Goal: Information Seeking & Learning: Find specific fact

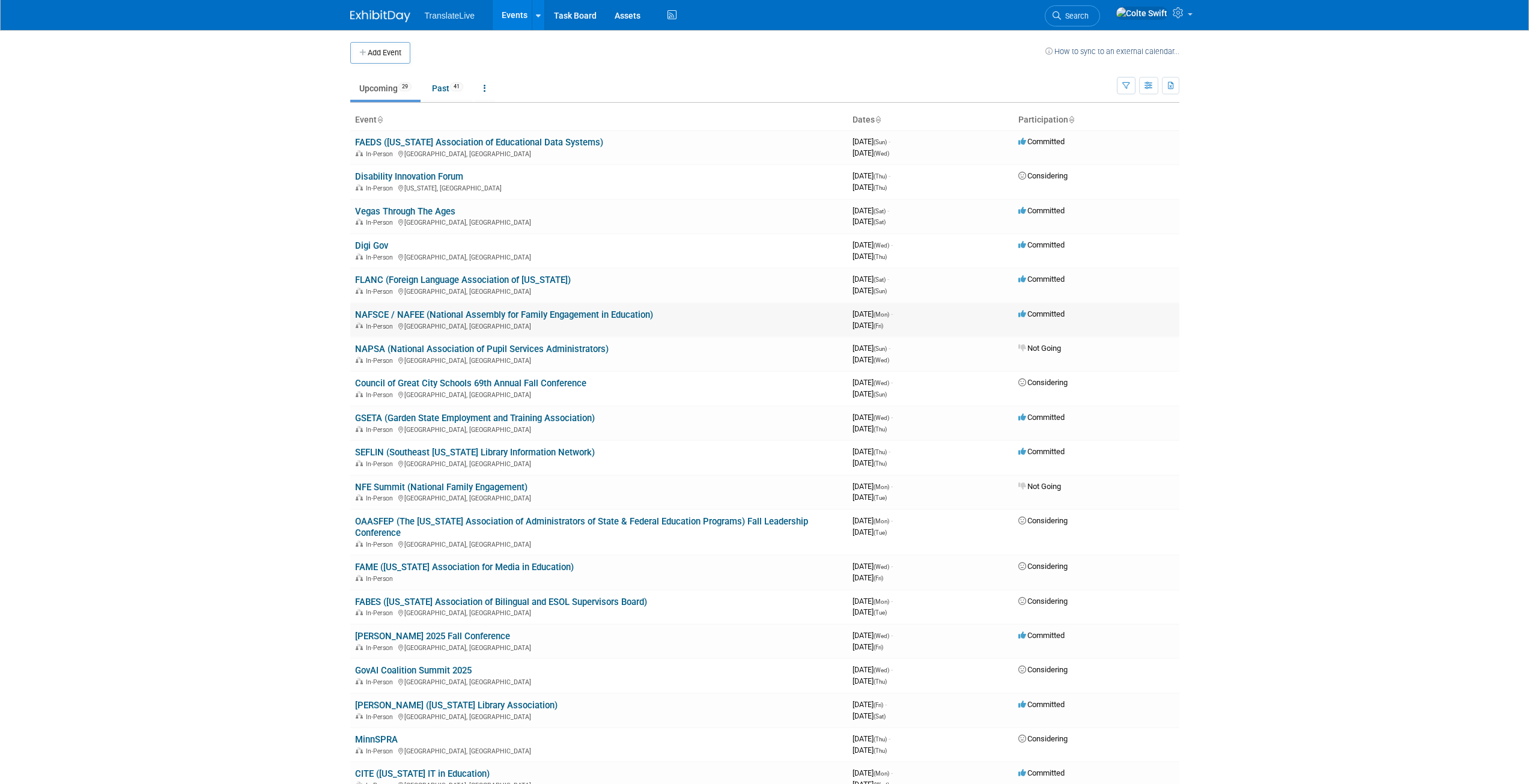
click at [470, 315] on link "NAFSCE / NAFEE (National Assembly for Family Engagement in Education)" at bounding box center [504, 315] width 298 height 11
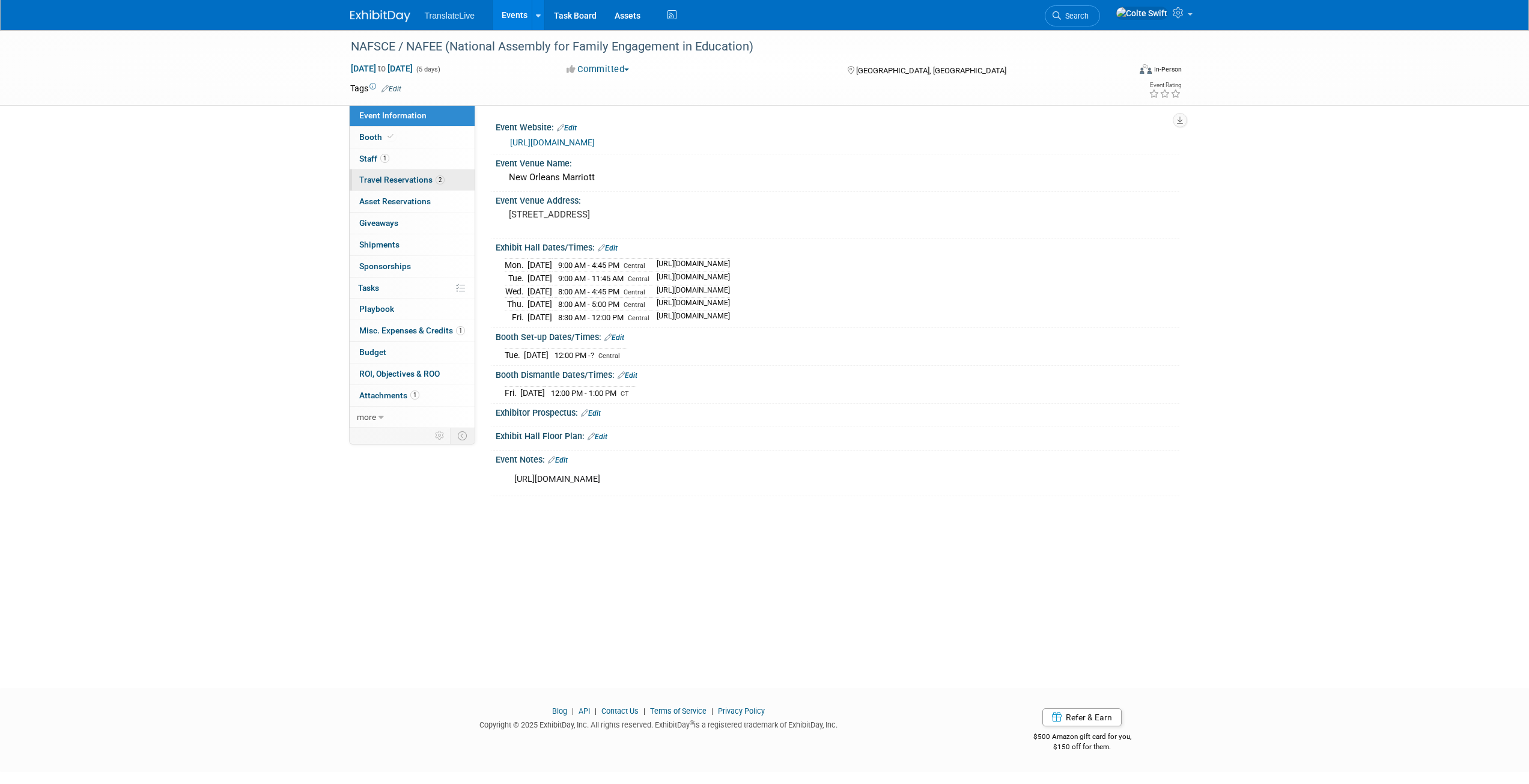
click at [398, 177] on span "Travel Reservations 2" at bounding box center [402, 180] width 85 height 10
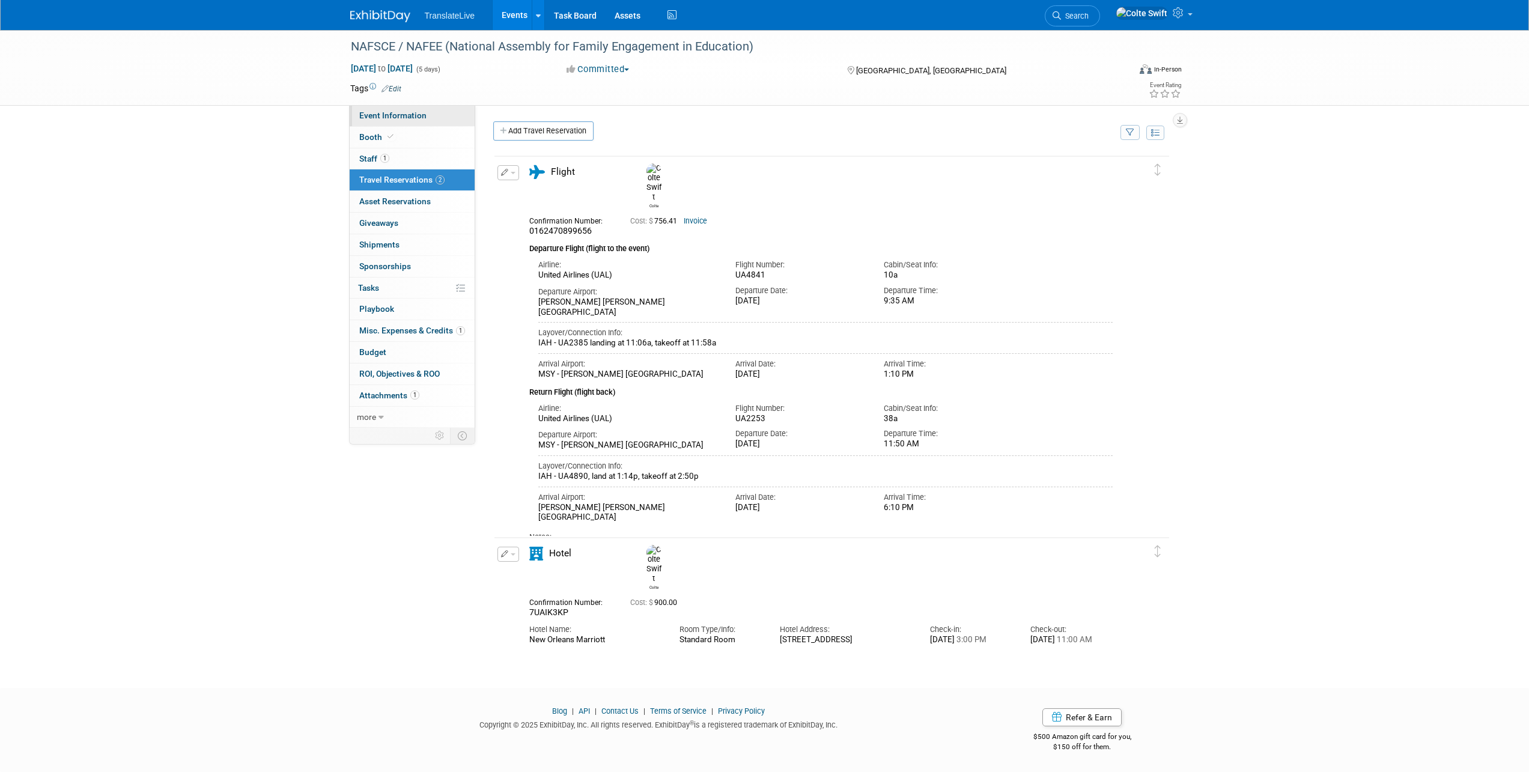
click at [405, 117] on span "Event Information" at bounding box center [393, 116] width 67 height 10
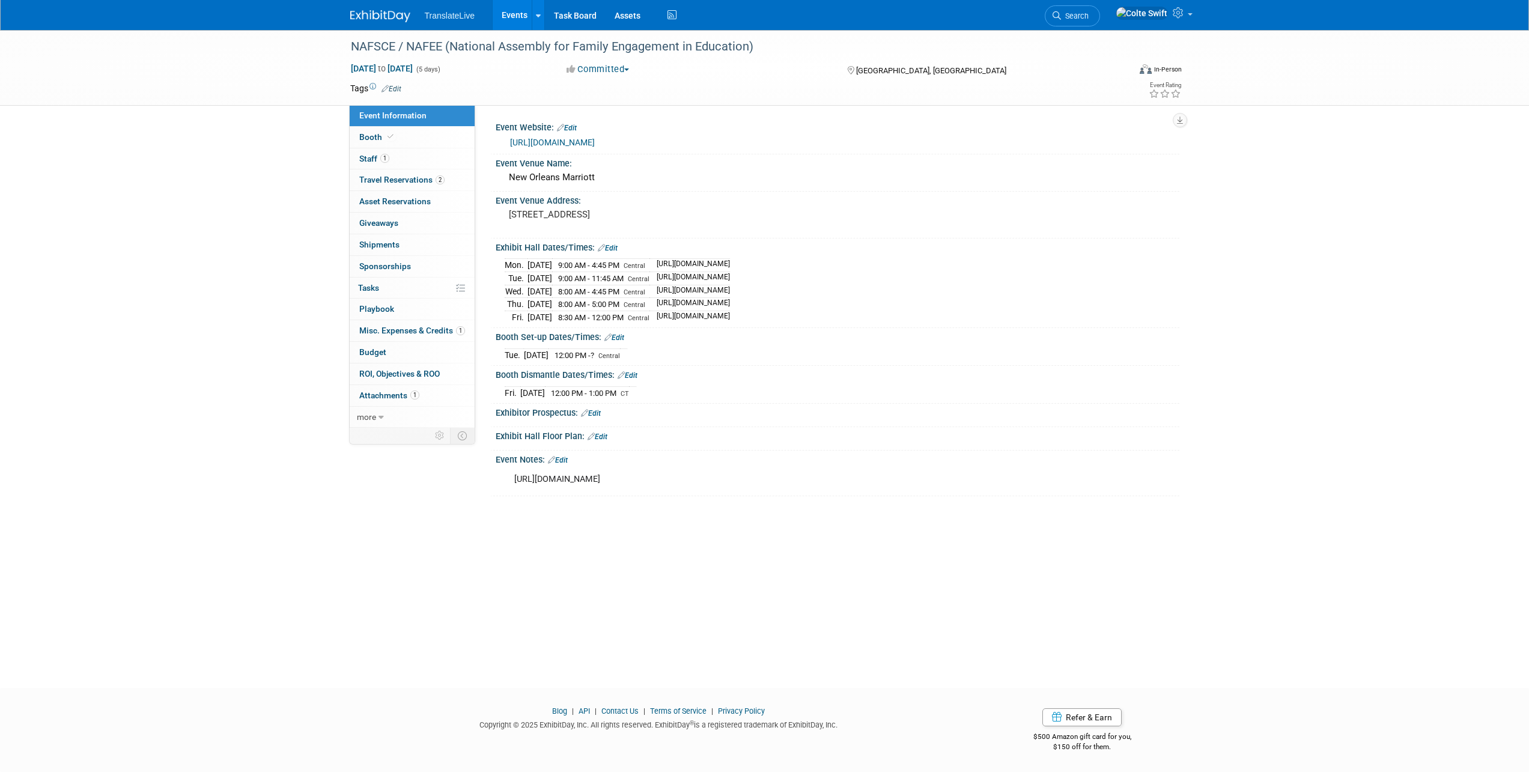
drag, startPoint x: 697, startPoint y: 473, endPoint x: 515, endPoint y: 473, distance: 182.0
click at [515, 473] on div "[URL][DOMAIN_NAME]" at bounding box center [776, 479] width 541 height 24
copy div "[URL][DOMAIN_NAME]"
drag, startPoint x: 962, startPoint y: 316, endPoint x: 681, endPoint y: 310, distance: 281.1
click at [681, 310] on div "Mon. Oct 6, 2025 9:00 AM - 4:45 PM Central https://www.engagementassembly.org/e…" at bounding box center [837, 289] width 665 height 68
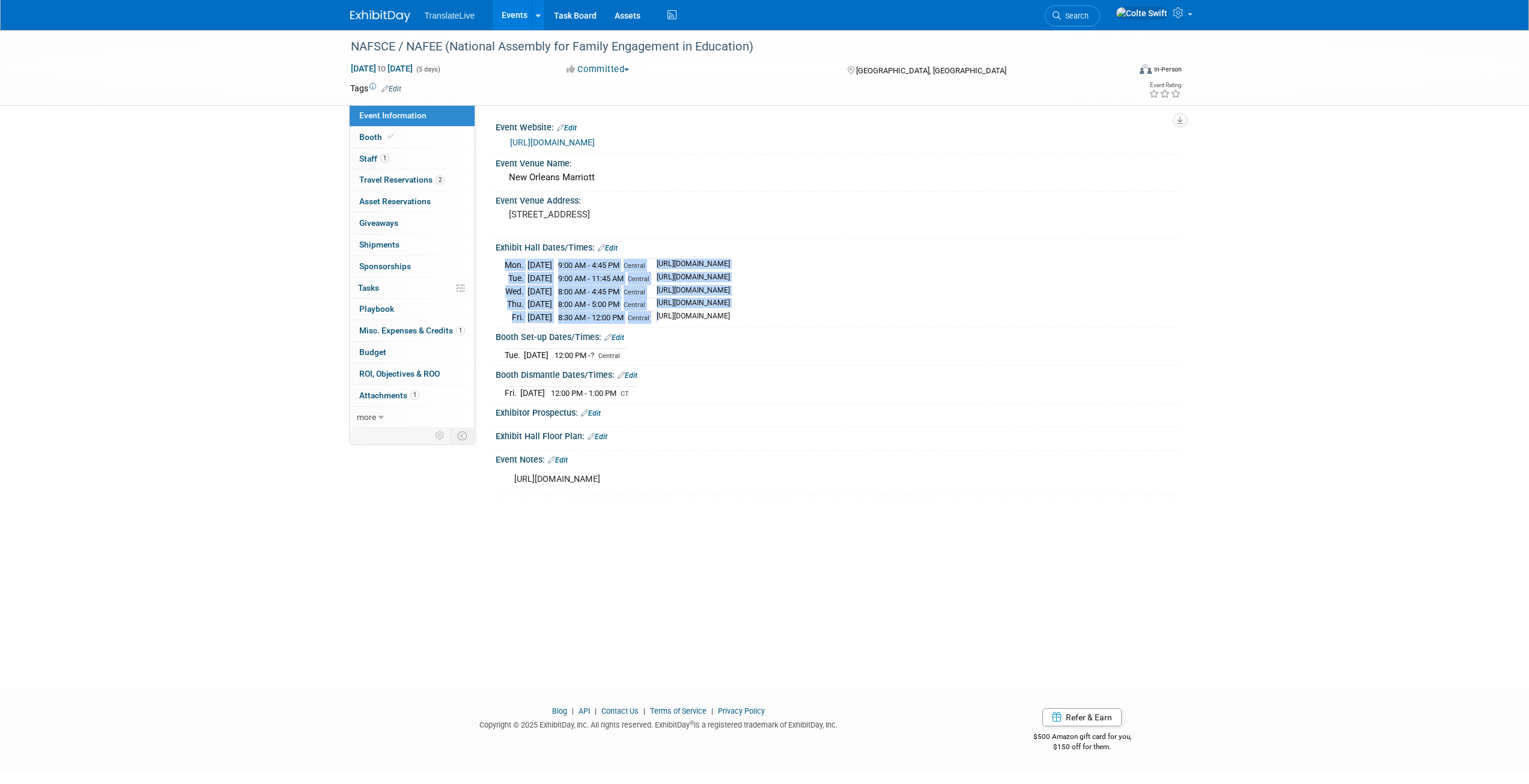
copy table "Mon. Oct 6, 2025 9:00 AM - 4:45 PM Central https://www.engagementassembly.org/e…"
